Goal: Task Accomplishment & Management: Use online tool/utility

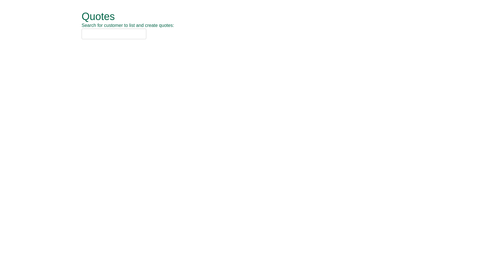
click at [122, 36] on input "text" at bounding box center [114, 34] width 65 height 11
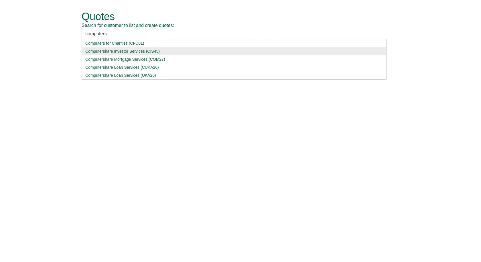
type input "computers"
click at [113, 49] on div "Computershare Investor Services (CIS45)" at bounding box center [234, 51] width 298 height 6
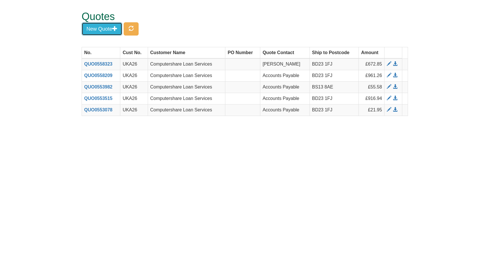
click at [103, 29] on button "New Quote" at bounding box center [102, 28] width 41 height 13
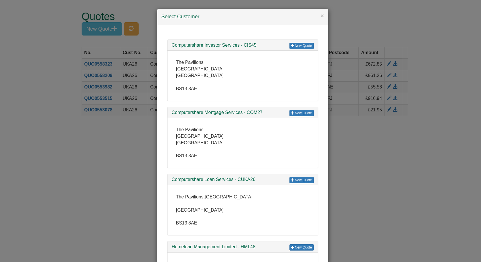
click at [116, 175] on div "× Select Customer New Quote Computershare Investor Services - CIS45 The Pavilio…" at bounding box center [240, 131] width 481 height 262
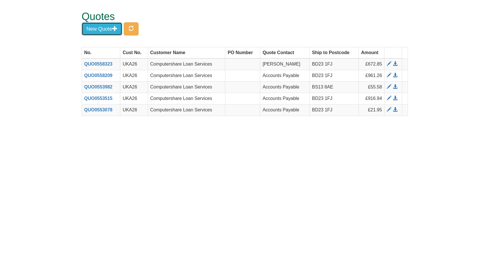
click at [97, 25] on button "New Quote" at bounding box center [102, 28] width 41 height 13
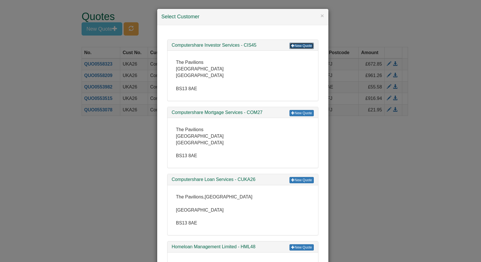
click at [296, 45] on link "New Quote" at bounding box center [302, 46] width 24 height 6
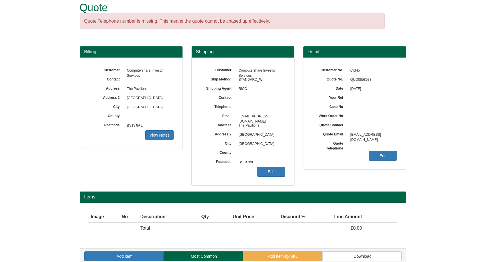
scroll to position [17, 0]
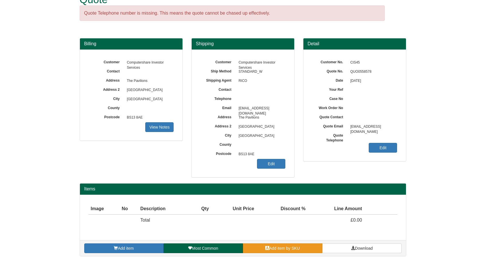
click at [268, 250] on span at bounding box center [267, 248] width 4 height 4
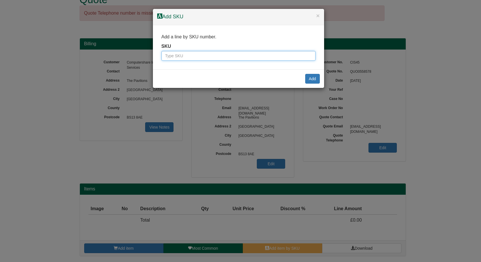
click at [215, 57] on input "text" at bounding box center [239, 56] width 154 height 10
paste input "9705303BLA"
type input "9705303BLA"
click at [314, 79] on button "Add" at bounding box center [312, 79] width 15 height 10
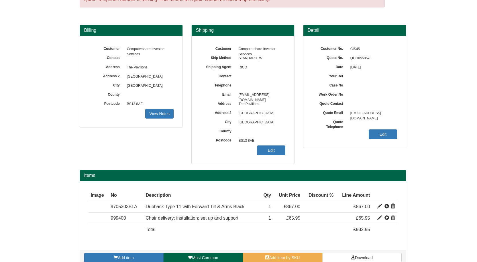
scroll to position [40, 0]
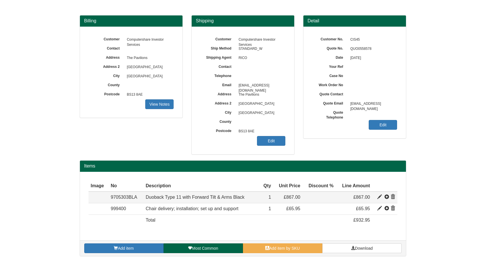
click at [378, 196] on span at bounding box center [379, 197] width 5 height 5
type input "Duoback Type 11 with Forward Tilt &amp; Arms Black"
type input "Xtreme"
type input "520.20"
type input "867.00"
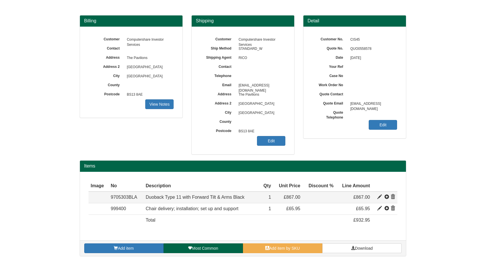
type input "867.00"
type input "1"
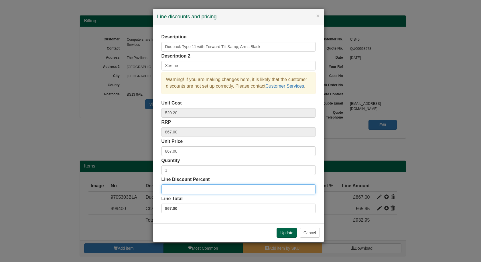
click at [213, 187] on input "Line Discount Percent" at bounding box center [239, 190] width 154 height 10
type input "30"
click at [221, 223] on div "Description Duoback Type 11 with Forward Tilt &amp; Arms Black Description 2 Xt…" at bounding box center [238, 124] width 171 height 198
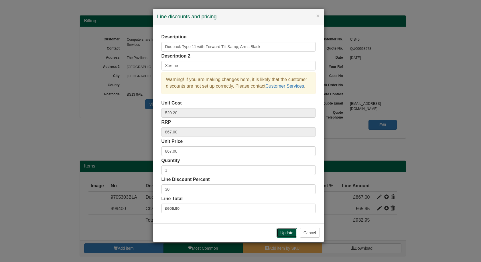
click at [284, 231] on button "Update" at bounding box center [287, 233] width 20 height 10
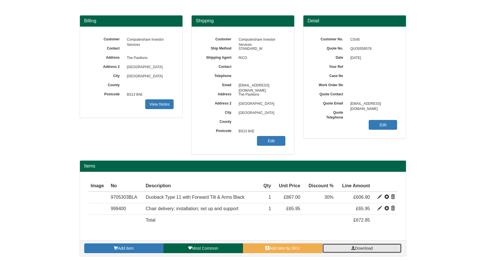
click at [368, 247] on span "Download" at bounding box center [364, 248] width 18 height 5
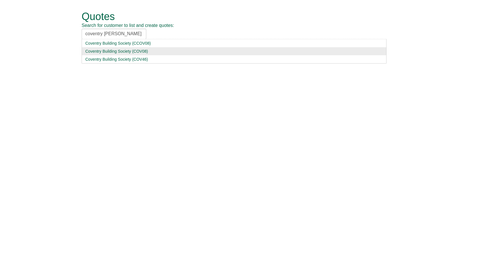
type input "coventry bui"
click at [105, 52] on div "Coventry Building Society (COV08)" at bounding box center [234, 51] width 298 height 6
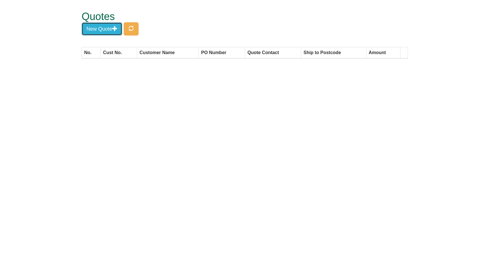
click at [102, 31] on button "New Quote" at bounding box center [102, 28] width 41 height 13
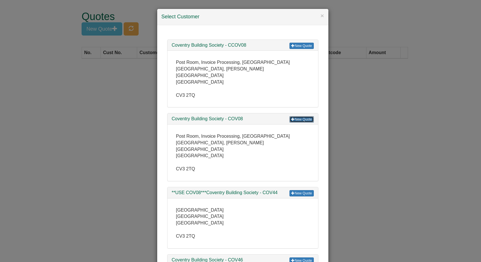
click at [303, 116] on link "New Quote" at bounding box center [302, 119] width 24 height 6
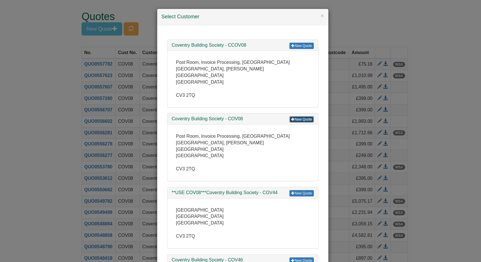
click at [301, 116] on link "New Quote" at bounding box center [302, 119] width 24 height 6
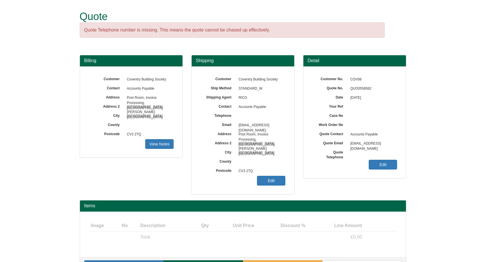
scroll to position [17, 0]
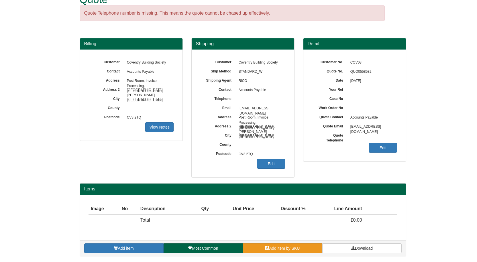
click at [287, 249] on span "Add item by SKU" at bounding box center [284, 248] width 31 height 5
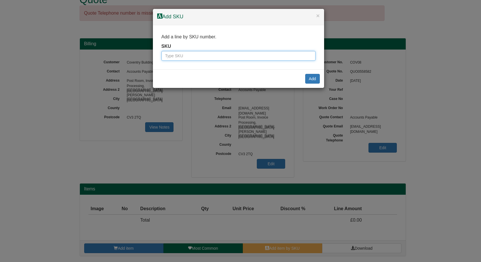
click at [228, 58] on input "text" at bounding box center [239, 56] width 154 height 10
paste input "0333103BLA"
type input "0333103BLA"
click at [312, 79] on button "Add" at bounding box center [312, 79] width 15 height 10
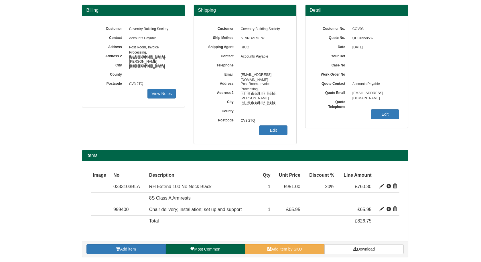
scroll to position [51, 0]
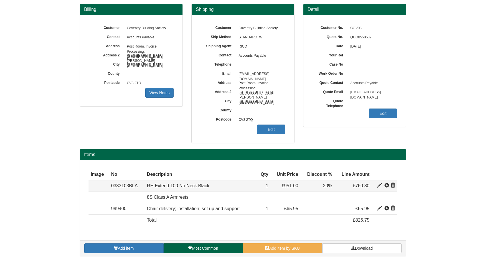
click at [379, 186] on span at bounding box center [379, 185] width 5 height 5
type input "RH Extend 100 No Neck Black"
type input "Gaja Black 60999"
type input "383.44"
type input "951.00"
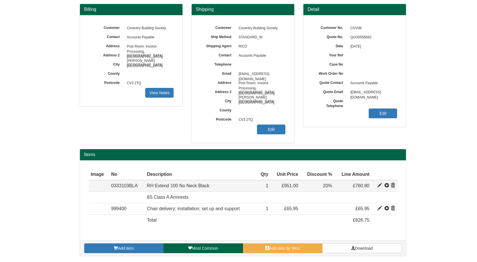
type input "951.00"
type input "1"
type input "20.00"
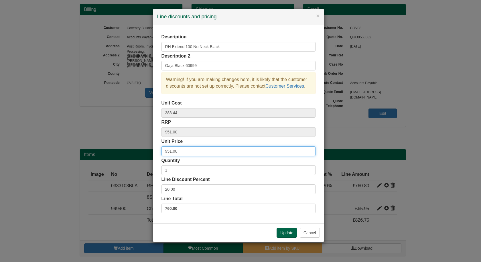
drag, startPoint x: 184, startPoint y: 149, endPoint x: 160, endPoint y: 150, distance: 23.8
click at [160, 150] on div "Description RH Extend 100 No Neck Black Description 2 Gaja Black 60999 Warning!…" at bounding box center [238, 124] width 171 height 198
type input "544.80"
click at [158, 161] on div "Description RH Extend 100 No Neck Black Description 2 Gaja Black 60999 Warning!…" at bounding box center [238, 124] width 171 height 198
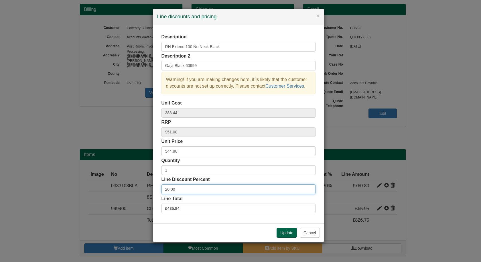
drag, startPoint x: 181, startPoint y: 192, endPoint x: 145, endPoint y: 192, distance: 36.1
click at [145, 192] on div "× Line discounts and pricing Description RH Extend 100 No Neck Black Descriptio…" at bounding box center [240, 131] width 481 height 262
type input "0"
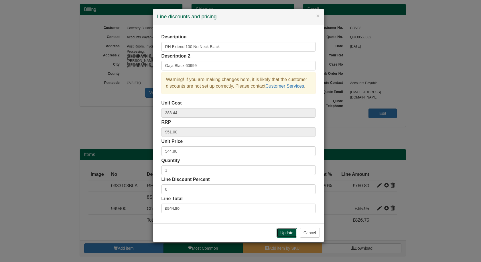
click at [285, 231] on button "Update" at bounding box center [287, 233] width 20 height 10
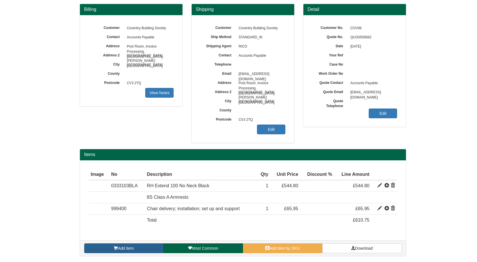
click at [132, 245] on link "Add item" at bounding box center [123, 249] width 79 height 10
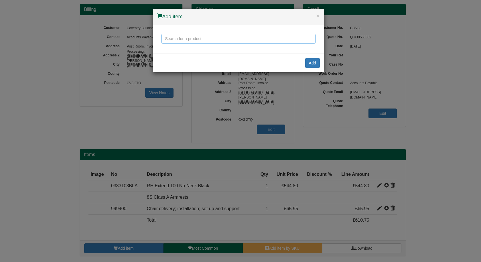
click at [177, 41] on input "text" at bounding box center [239, 39] width 154 height 10
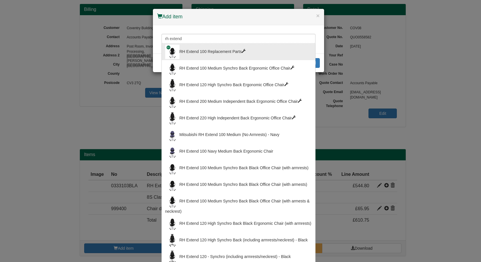
click at [204, 52] on div "RH Extend 100 Replacement Parts" at bounding box center [238, 52] width 147 height 14
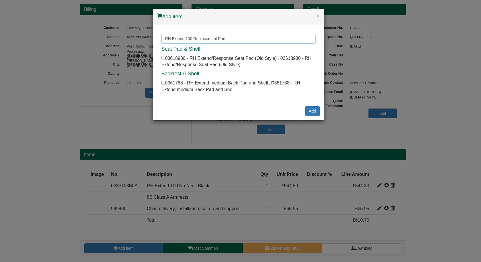
click at [233, 38] on input "RH Extend 100 Replacement Parts" at bounding box center [239, 39] width 154 height 10
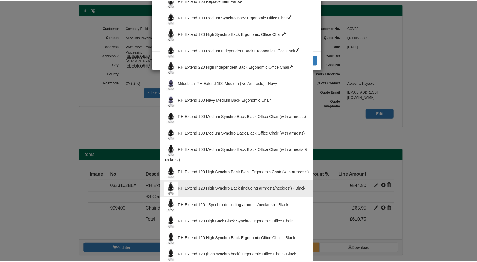
scroll to position [0, 0]
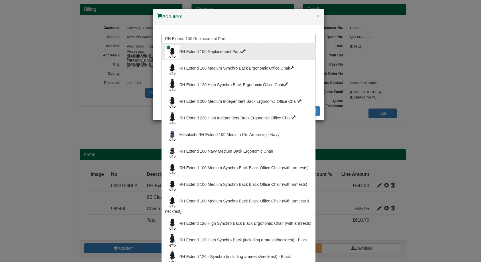
drag, startPoint x: 234, startPoint y: 38, endPoint x: 191, endPoint y: 35, distance: 43.4
click at [191, 35] on input "RH Extend 100 Replacement Parts" at bounding box center [239, 39] width 154 height 10
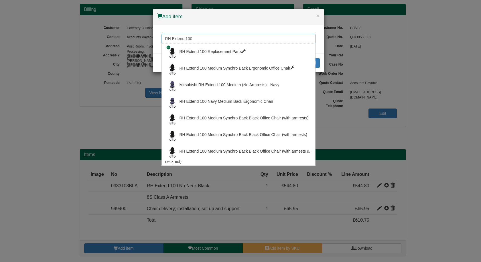
type input "RH Extend 100"
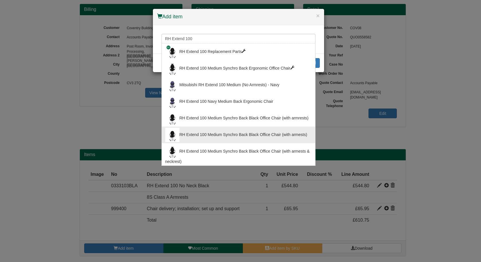
click at [128, 140] on div "× Add item RH Extend 100 RH Extend 100 Replacement Parts RH Extend 100 Medium S…" at bounding box center [240, 131] width 481 height 262
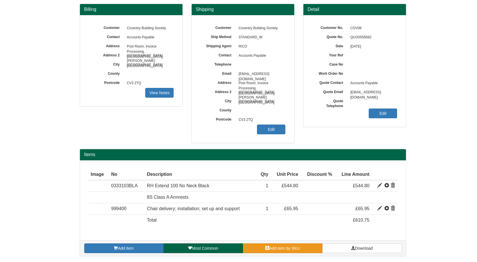
click at [273, 252] on link "Add item by SKU" at bounding box center [282, 249] width 79 height 10
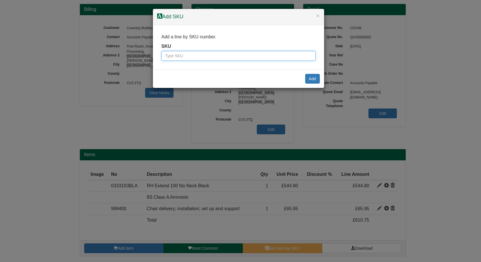
click at [248, 58] on input "text" at bounding box center [239, 56] width 154 height 10
type input "0361940"
click at [315, 78] on button "Add" at bounding box center [312, 79] width 15 height 10
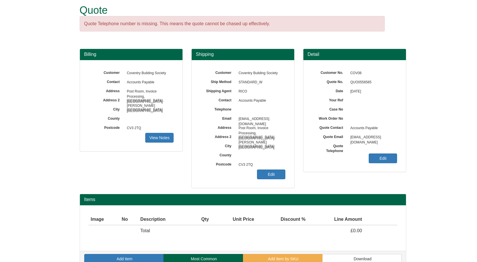
scroll to position [17, 0]
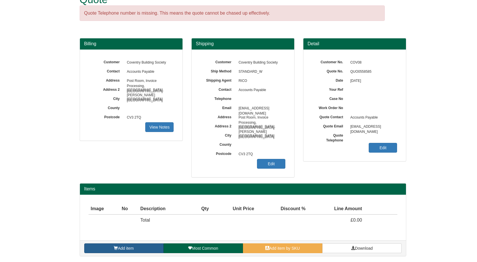
click at [122, 247] on span "Add item" at bounding box center [126, 248] width 16 height 5
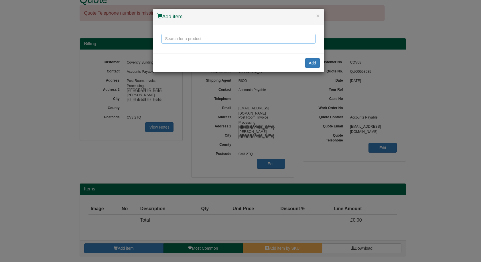
click at [199, 40] on input "text" at bounding box center [239, 39] width 154 height 10
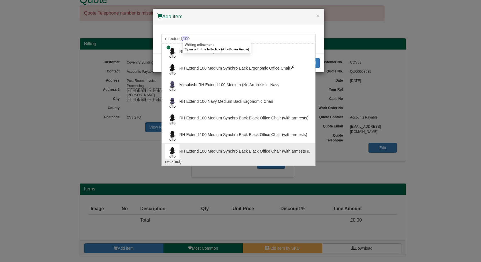
click at [200, 148] on div "RH Extend 100 Medium Synchro Back Black Office Chair (with armests & neckrest)" at bounding box center [238, 154] width 147 height 20
type input "RH Extend 100 Medium Synchro Back Black Office Chair (with armests & neckrest)"
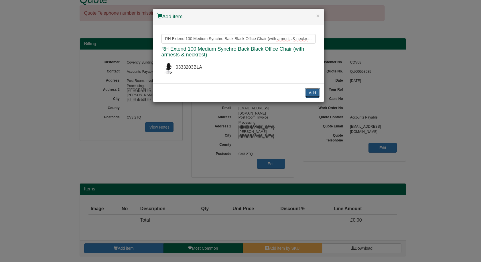
click at [313, 92] on button "Add" at bounding box center [312, 93] width 15 height 10
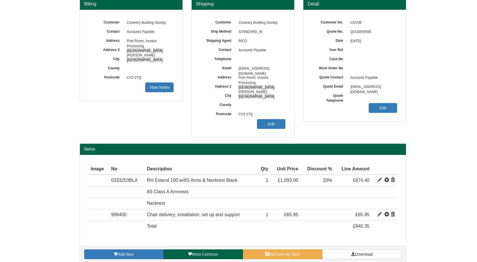
scroll to position [63, 0]
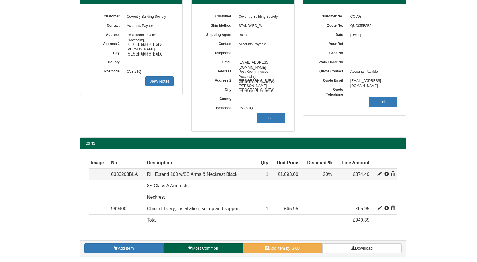
click at [379, 174] on span at bounding box center [379, 174] width 5 height 5
type input "RH Extend 100 w/8S Arms &amp; Neckrest Black"
type input "Gaja Black 60999"
type input "519.00"
type input "1093.00"
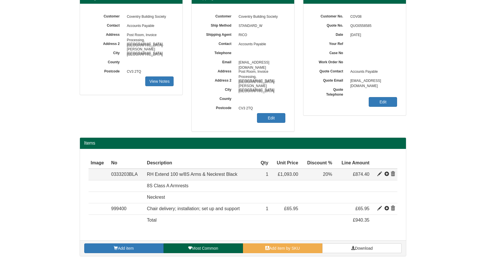
type input "1093.00"
type input "1"
type input "20.00"
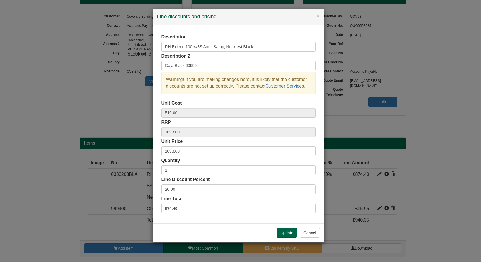
drag, startPoint x: 197, startPoint y: 105, endPoint x: 195, endPoint y: 107, distance: 3.5
drag, startPoint x: 195, startPoint y: 107, endPoint x: 186, endPoint y: 148, distance: 41.6
click at [186, 148] on input "1093.00" at bounding box center [239, 151] width 154 height 10
drag, startPoint x: 186, startPoint y: 149, endPoint x: 154, endPoint y: 154, distance: 31.9
click at [154, 154] on div "Description RH Extend 100 w/8S Arms &amp; Neckrest Black Description 2 Gaja Bla…" at bounding box center [238, 124] width 171 height 198
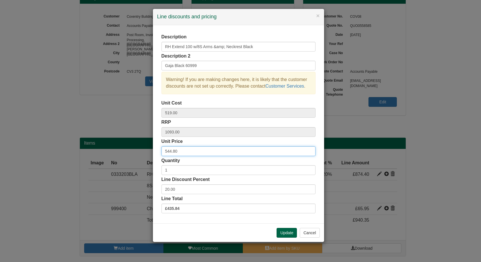
drag, startPoint x: 186, startPoint y: 152, endPoint x: 122, endPoint y: 149, distance: 63.4
click at [122, 149] on div "× Line discounts and pricing Description RH Extend 100 w/8S Arms &amp; Neckrest…" at bounding box center [240, 131] width 481 height 262
type input "644"
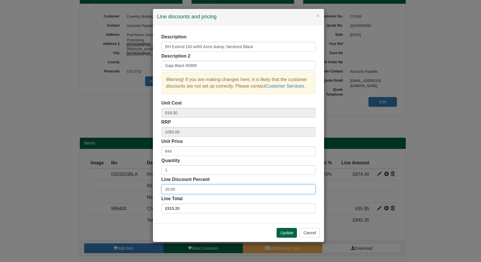
drag, startPoint x: 181, startPoint y: 190, endPoint x: 152, endPoint y: 190, distance: 28.4
click at [152, 190] on div "× Line discounts and pricing Description RH Extend 100 w/8S Arms &amp; Neckrest…" at bounding box center [240, 131] width 481 height 262
type input "0"
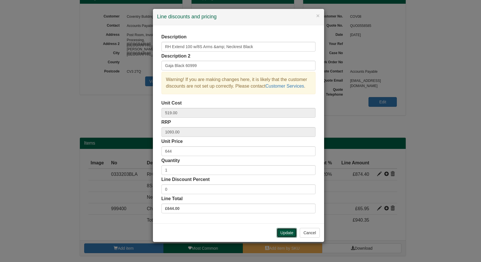
click at [289, 232] on button "Update" at bounding box center [287, 233] width 20 height 10
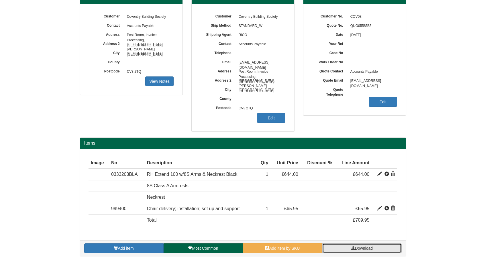
click at [353, 250] on span at bounding box center [353, 248] width 4 height 4
